Goal: Task Accomplishment & Management: Manage account settings

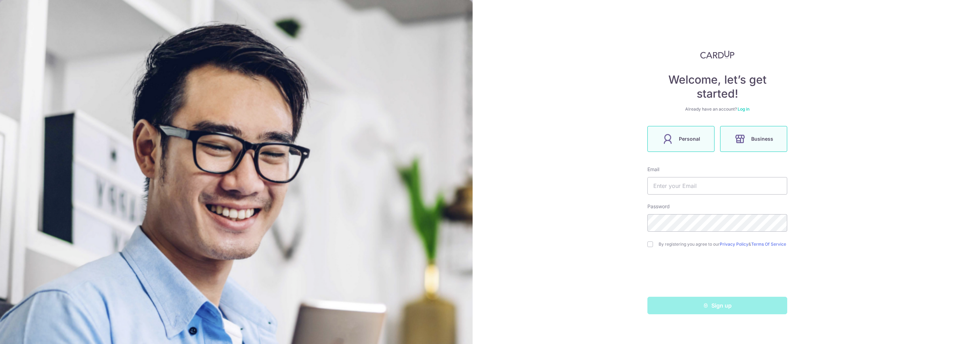
click at [702, 141] on label "Personal" at bounding box center [681, 139] width 67 height 26
click at [691, 187] on input "text" at bounding box center [718, 185] width 140 height 17
type input "[DOMAIN_NAME][EMAIL_ADDRESS][DOMAIN_NAME]"
click at [655, 246] on div "By registering you agree to our Privacy Policy & Terms Of Service" at bounding box center [718, 244] width 140 height 8
click at [653, 246] on div "By registering you agree to our Privacy Policy & Terms Of Service" at bounding box center [718, 244] width 140 height 8
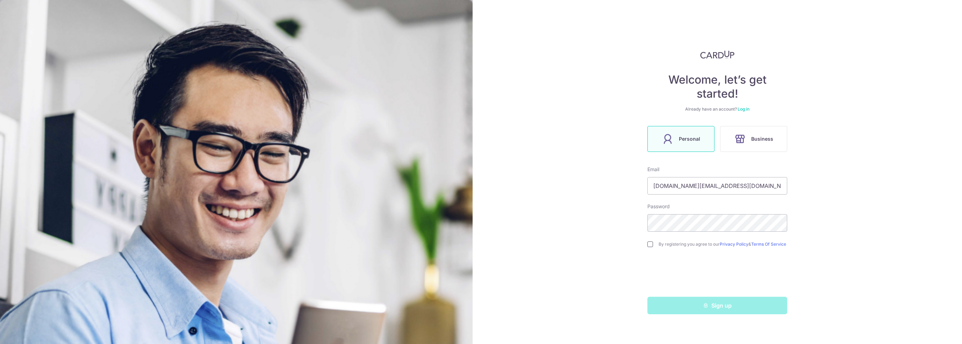
click at [649, 245] on input "checkbox" at bounding box center [651, 244] width 6 height 6
checkbox input "true"
click at [834, 252] on div "Welcome, let’s get started! Already have an account? Log in Personal Business E…" at bounding box center [718, 172] width 490 height 344
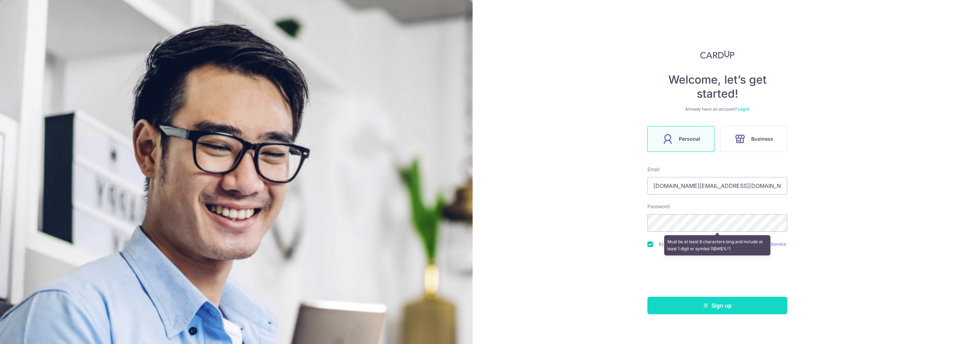
click at [687, 311] on button "Sign up" at bounding box center [718, 305] width 140 height 17
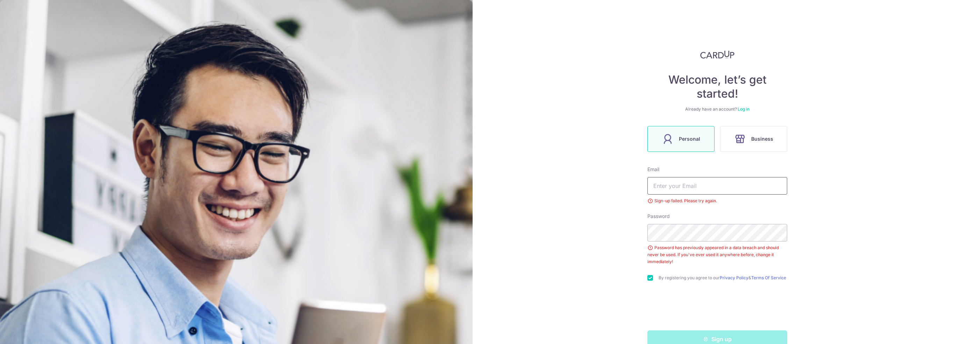
scroll to position [17, 0]
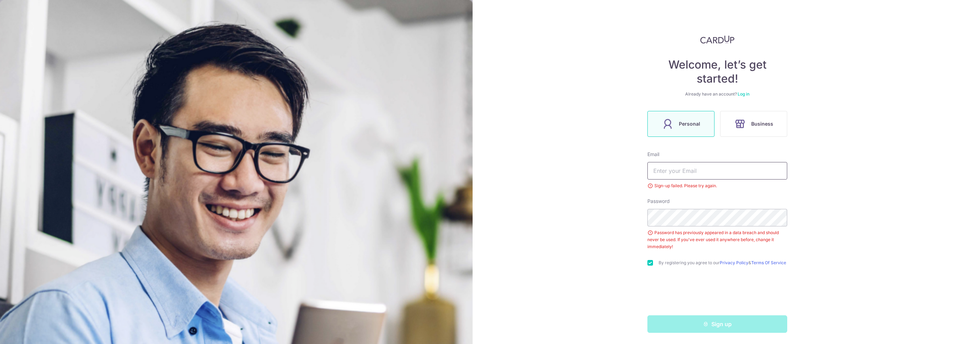
click at [669, 171] on input "text" at bounding box center [718, 170] width 140 height 17
click at [669, 170] on input "text" at bounding box center [718, 170] width 140 height 17
type input "[DOMAIN_NAME][EMAIL_ADDRESS][DOMAIN_NAME]"
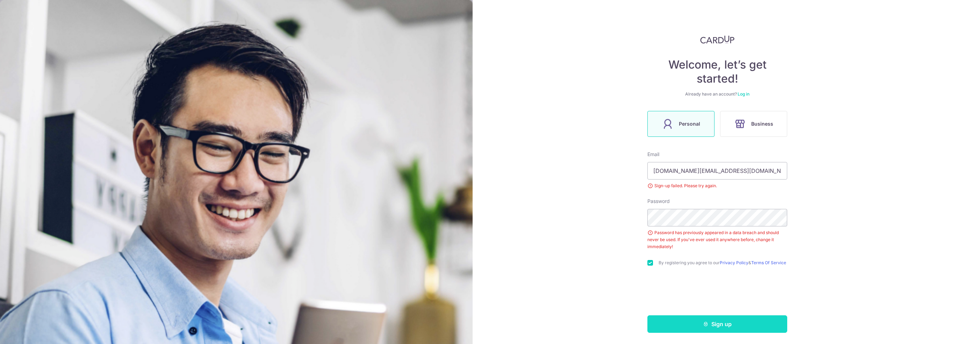
click at [679, 324] on button "Sign up" at bounding box center [718, 323] width 140 height 17
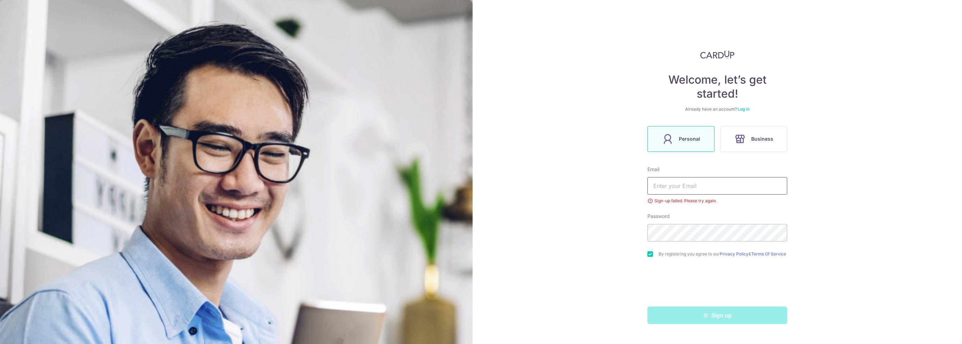
click at [695, 187] on input "text" at bounding box center [718, 185] width 140 height 17
click at [758, 149] on label "Business" at bounding box center [753, 139] width 67 height 26
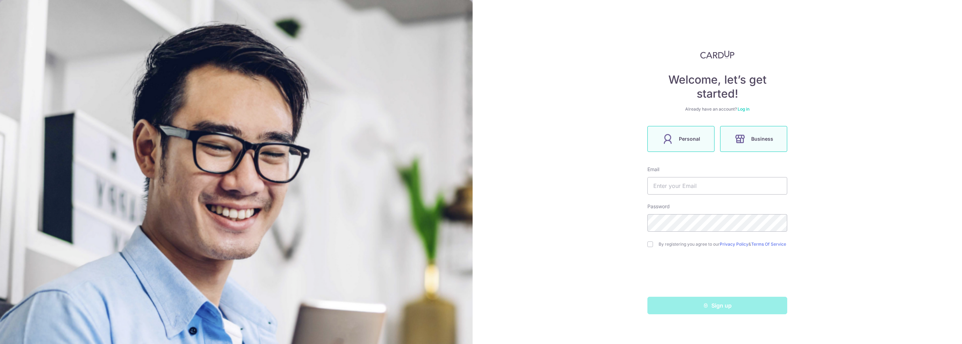
click at [679, 142] on label "Personal" at bounding box center [681, 139] width 67 height 26
click at [744, 109] on link "Log in" at bounding box center [744, 108] width 12 height 5
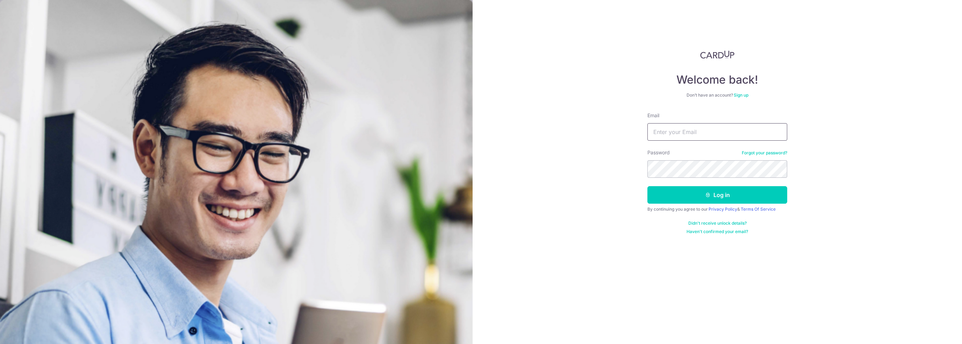
click at [732, 128] on input "Email" at bounding box center [718, 131] width 140 height 17
click at [722, 135] on input "Email" at bounding box center [718, 131] width 140 height 17
type input "ryanlau.cc@gmail.com"
click at [729, 196] on button "Log in" at bounding box center [718, 194] width 140 height 17
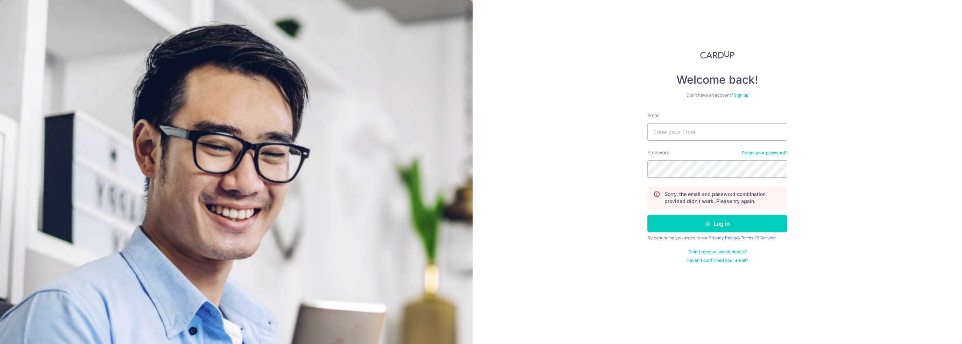
click at [738, 93] on link "Sign up" at bounding box center [741, 94] width 15 height 5
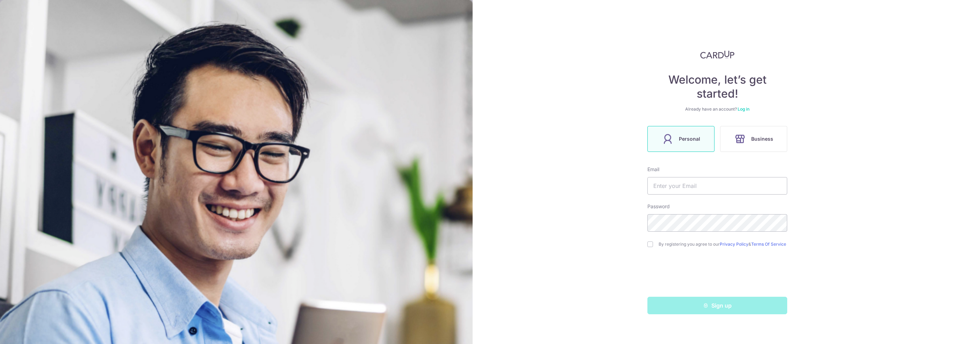
click at [789, 138] on link "Business" at bounding box center [754, 139] width 73 height 26
click at [697, 141] on span "Personal" at bounding box center [689, 139] width 21 height 8
click at [690, 184] on input "text" at bounding box center [718, 185] width 140 height 17
type input "[DOMAIN_NAME][EMAIL_ADDRESS][DOMAIN_NAME]"
click at [595, 222] on div "Welcome, let’s get started! Already have an account? Log in Personal Business E…" at bounding box center [718, 172] width 490 height 344
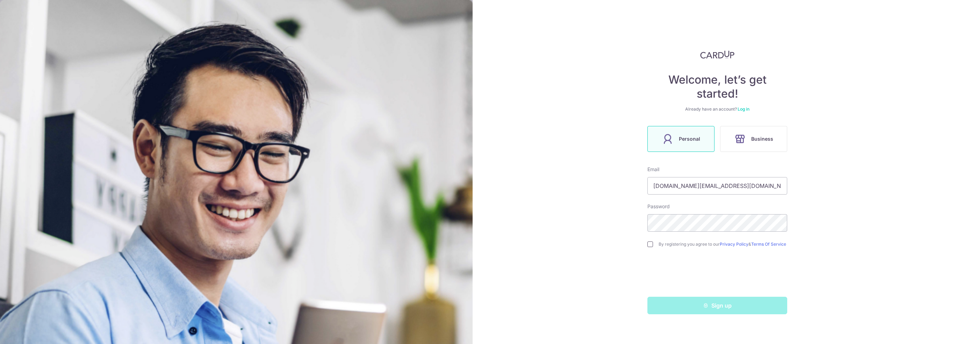
click at [652, 245] on input "checkbox" at bounding box center [651, 244] width 6 height 6
checkbox input "true"
click at [692, 307] on button "Sign up" at bounding box center [718, 305] width 140 height 17
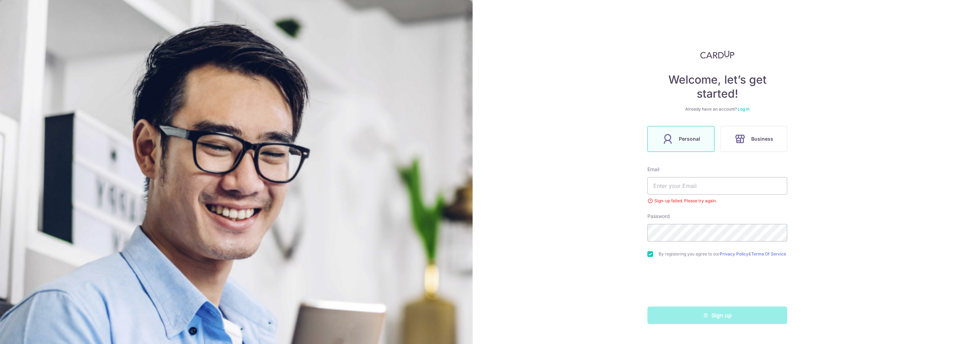
click at [759, 214] on div "Password" at bounding box center [718, 227] width 140 height 29
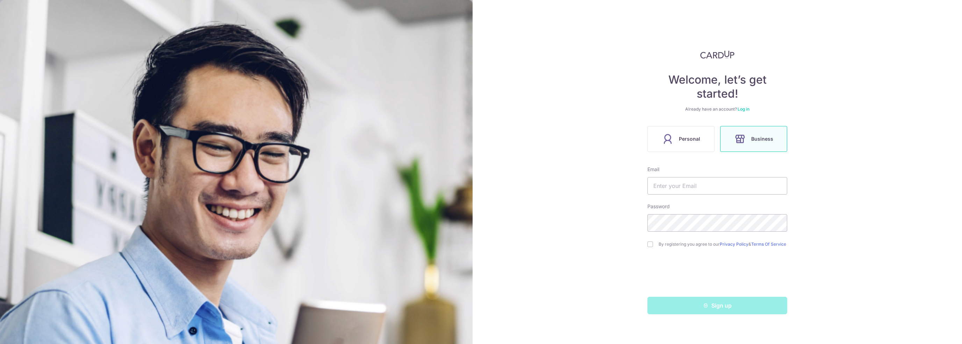
click at [704, 140] on label "Personal" at bounding box center [681, 139] width 67 height 26
click at [698, 176] on div "Email" at bounding box center [718, 180] width 140 height 29
drag, startPoint x: 699, startPoint y: 177, endPoint x: 714, endPoint y: 184, distance: 16.3
click at [702, 178] on input "text" at bounding box center [718, 185] width 140 height 17
click at [714, 184] on input "text" at bounding box center [718, 185] width 140 height 17
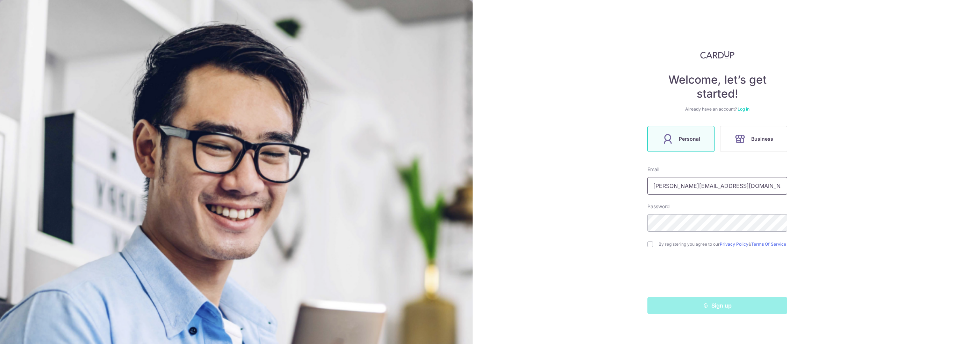
type input "lau.km2@gmail.com"
click at [651, 242] on input "checkbox" at bounding box center [651, 244] width 6 height 6
checkbox input "true"
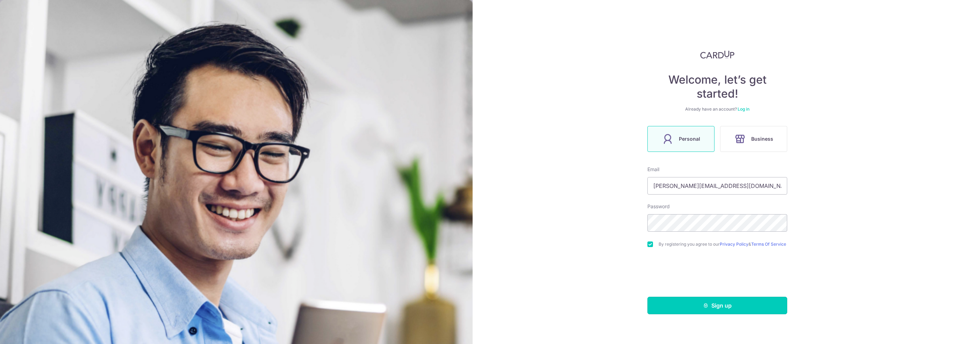
click at [687, 314] on button "Sign up" at bounding box center [718, 305] width 140 height 17
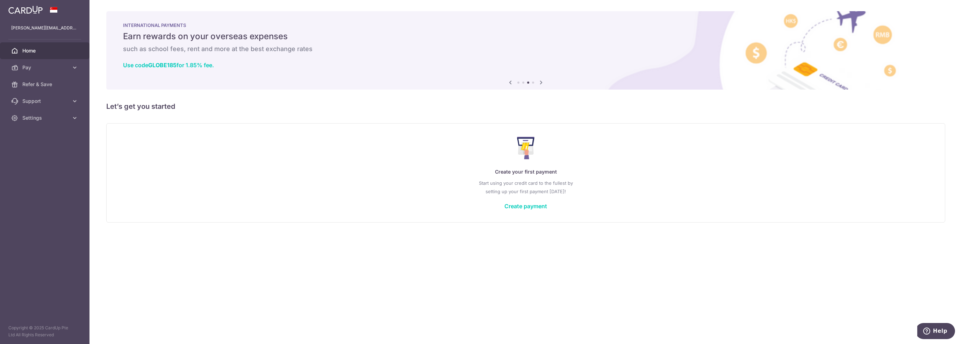
click at [358, 118] on div "× Pause Schedule Pause all future payments in this series Pause just this one p…" at bounding box center [526, 172] width 873 height 344
click at [517, 205] on link "Create payment" at bounding box center [526, 206] width 43 height 7
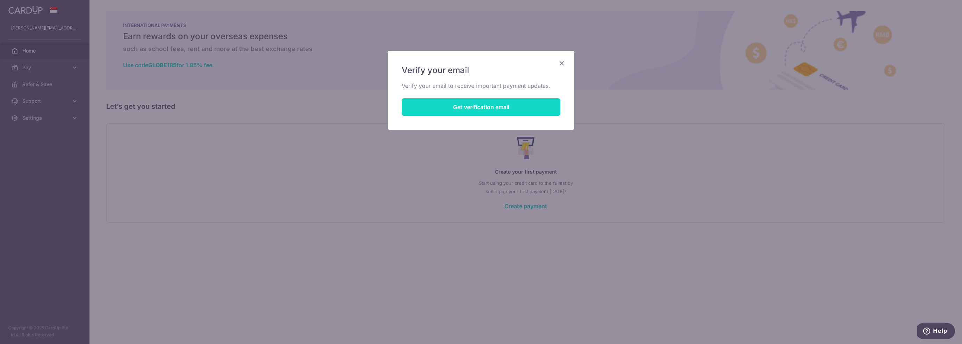
click at [512, 105] on button "Get verification email" at bounding box center [481, 106] width 159 height 17
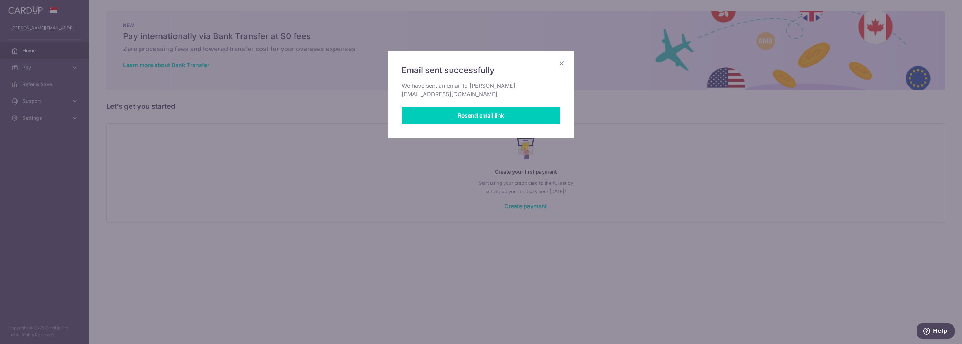
click at [562, 62] on icon "Close" at bounding box center [562, 63] width 8 height 9
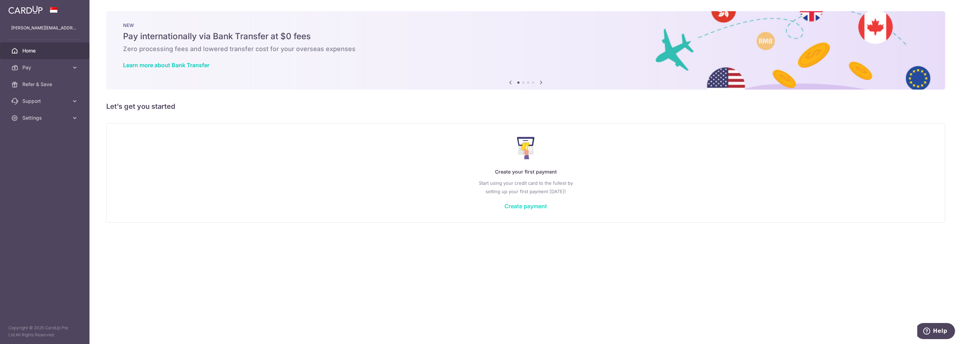
click at [513, 208] on link "Create payment" at bounding box center [526, 206] width 43 height 7
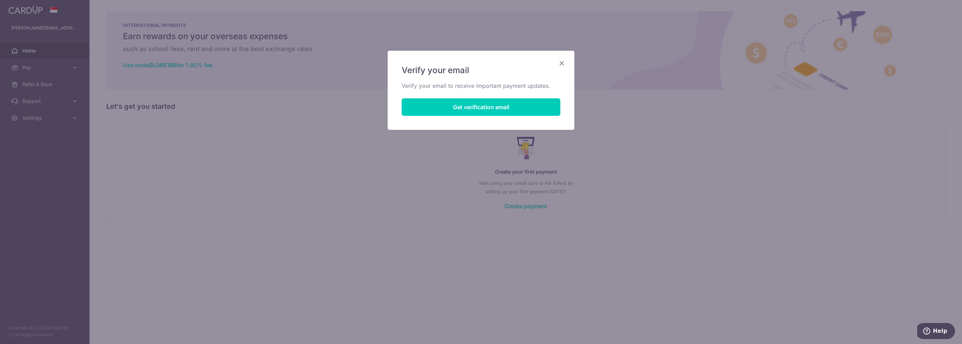
click at [567, 63] on div "Verify your email Verify your email to receive important payment updates. Get v…" at bounding box center [481, 90] width 187 height 79
click at [564, 63] on icon "Close" at bounding box center [562, 63] width 8 height 9
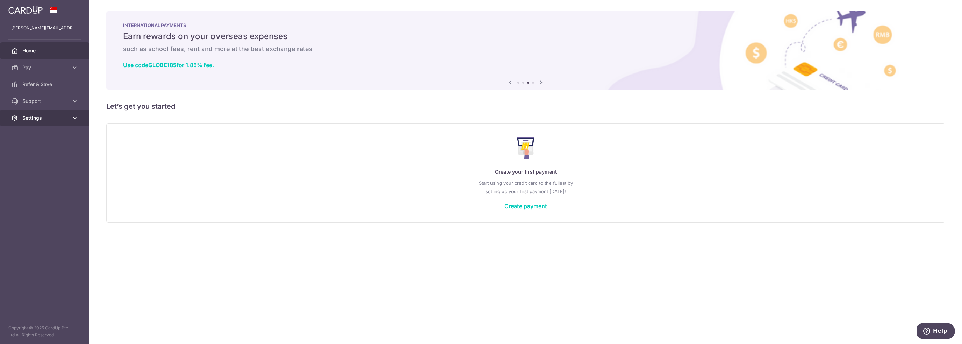
click at [57, 121] on span "Settings" at bounding box center [45, 117] width 46 height 7
click at [39, 152] on span "Logout" at bounding box center [45, 151] width 46 height 7
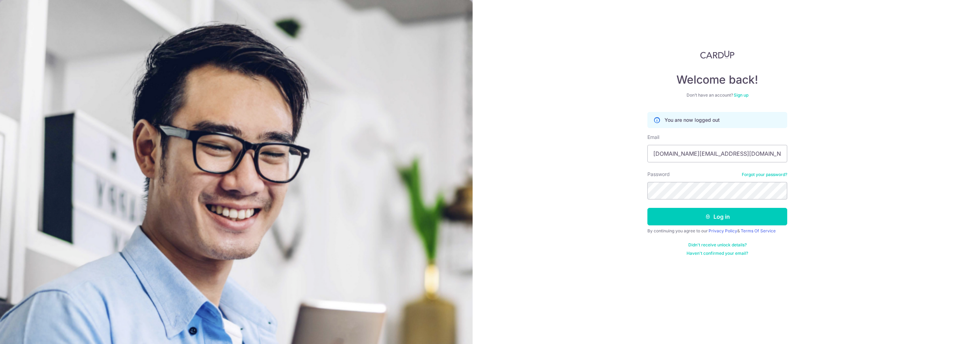
type input "[DOMAIN_NAME][EMAIL_ADDRESS][DOMAIN_NAME]"
click at [766, 215] on button "Log in" at bounding box center [718, 216] width 140 height 17
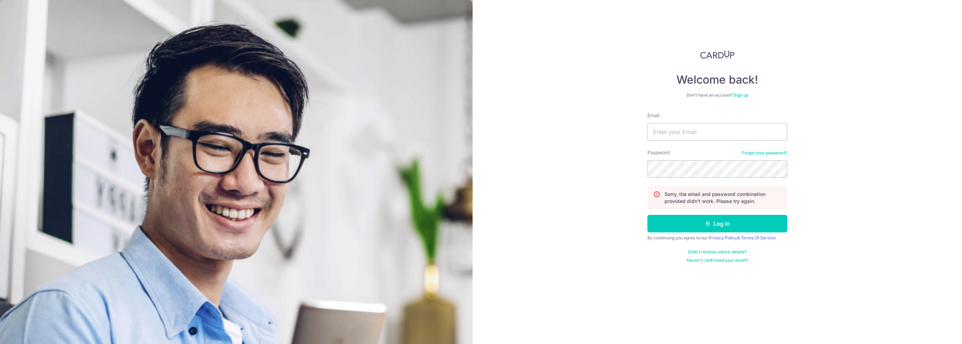
click at [770, 155] on link "Forgot your password?" at bounding box center [764, 153] width 45 height 6
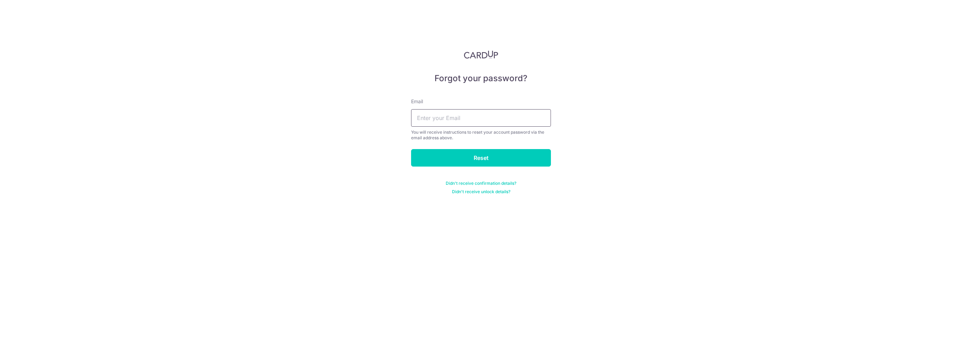
click at [422, 118] on input "text" at bounding box center [481, 117] width 140 height 17
type input "[DOMAIN_NAME][EMAIL_ADDRESS][DOMAIN_NAME]"
click at [507, 157] on input "Reset" at bounding box center [481, 157] width 140 height 17
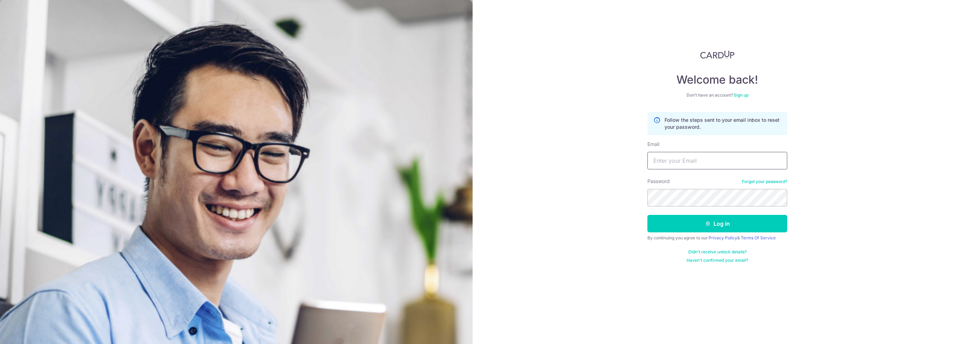
click at [690, 166] on input "Email" at bounding box center [718, 160] width 140 height 17
